Goal: Task Accomplishment & Management: Manage account settings

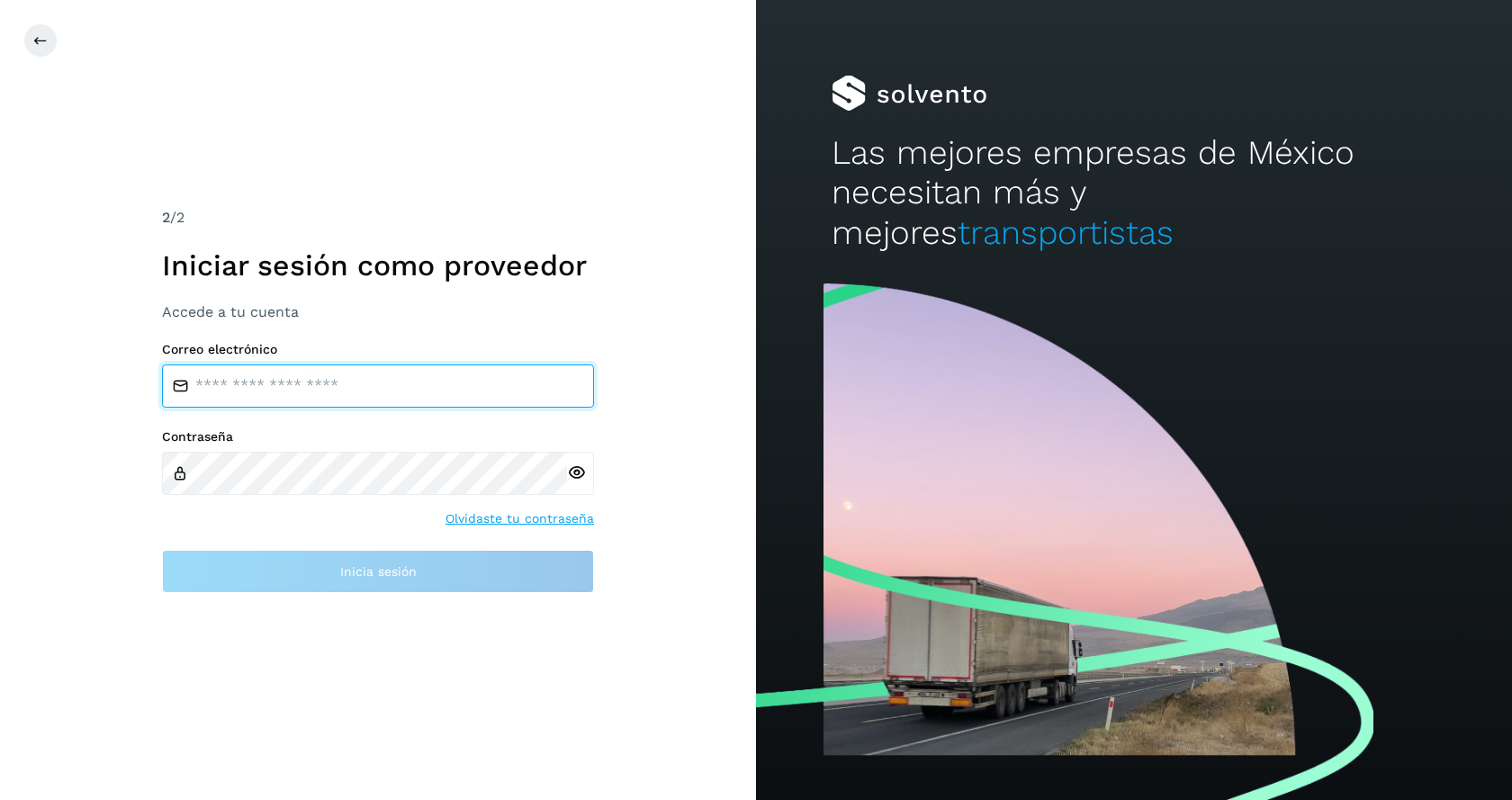
click at [277, 381] on input "email" at bounding box center [377, 385] width 432 height 43
type input "**********"
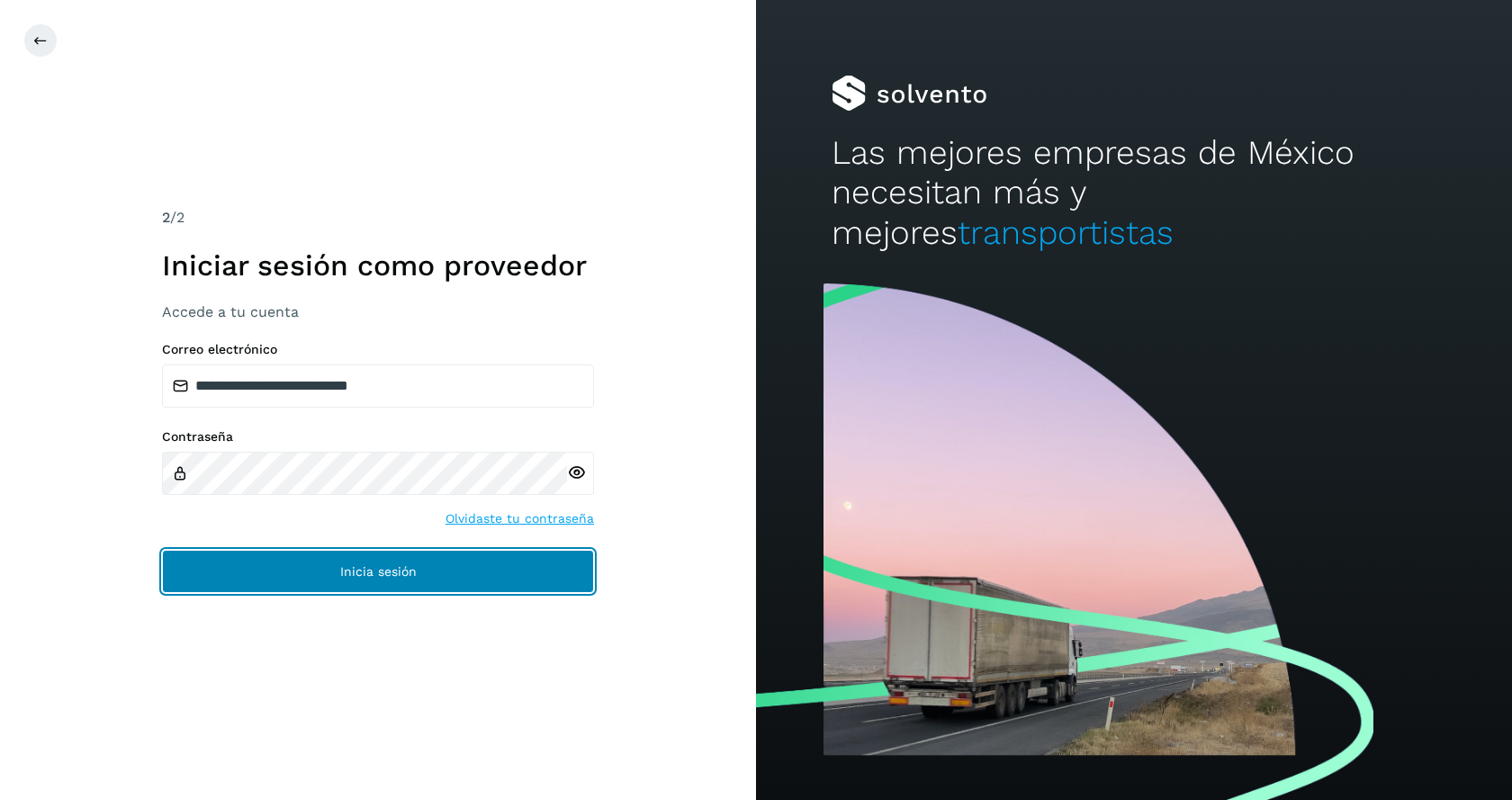
click at [373, 586] on button "Inicia sesión" at bounding box center [377, 571] width 432 height 43
